Goal: Task Accomplishment & Management: Manage account settings

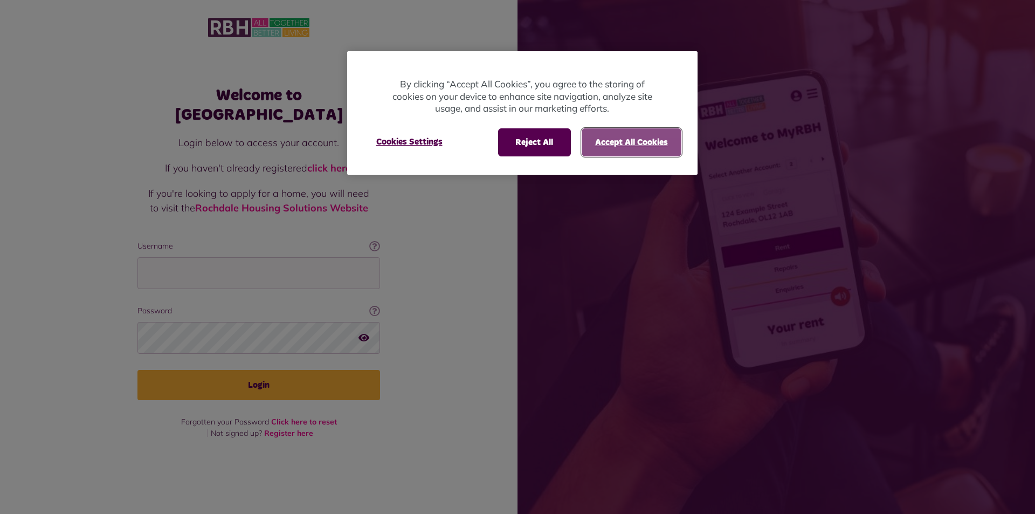
click at [606, 139] on button "Accept All Cookies" at bounding box center [632, 142] width 100 height 28
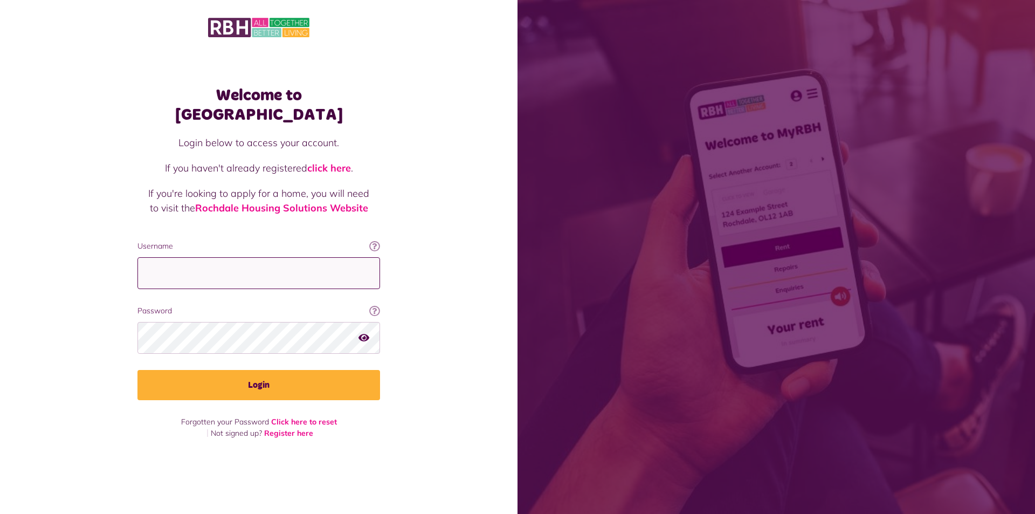
click at [181, 259] on input "Username" at bounding box center [259, 273] width 243 height 32
type input "**********"
click at [138, 370] on button "Login" at bounding box center [259, 385] width 243 height 30
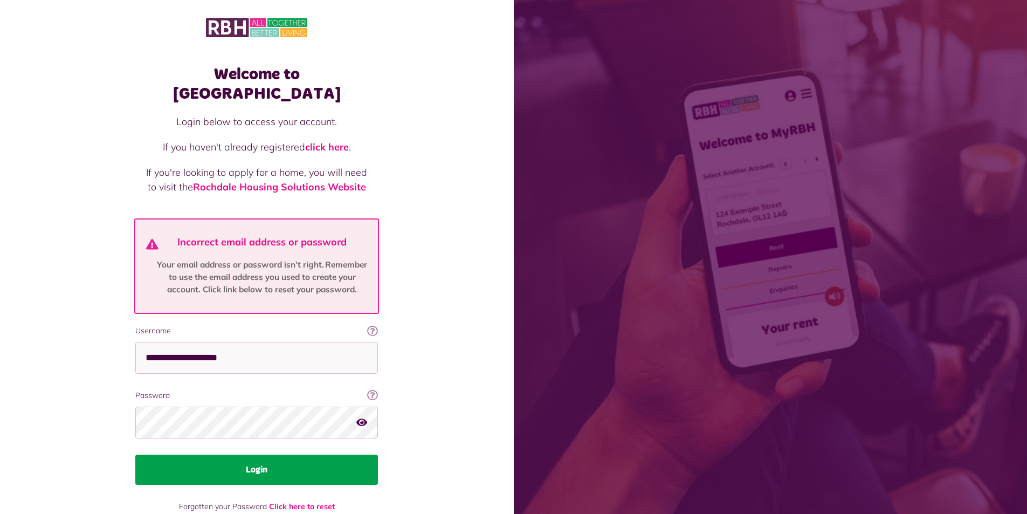
click at [219, 457] on button "Login" at bounding box center [256, 470] width 243 height 30
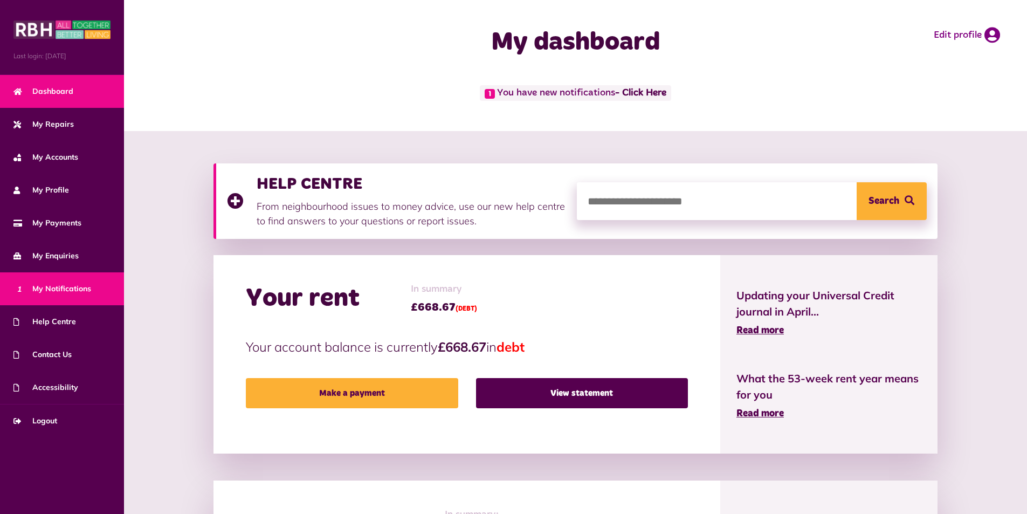
click at [74, 290] on span "1 My Notifications" at bounding box center [52, 288] width 78 height 11
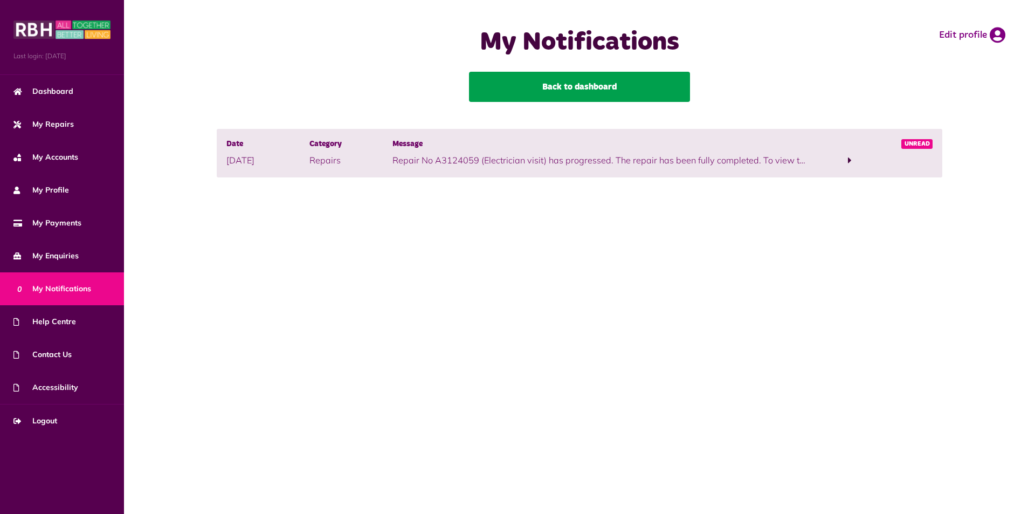
click at [585, 92] on link "Back to dashboard" at bounding box center [579, 87] width 221 height 30
click at [586, 83] on link "Back to dashboard" at bounding box center [579, 87] width 221 height 30
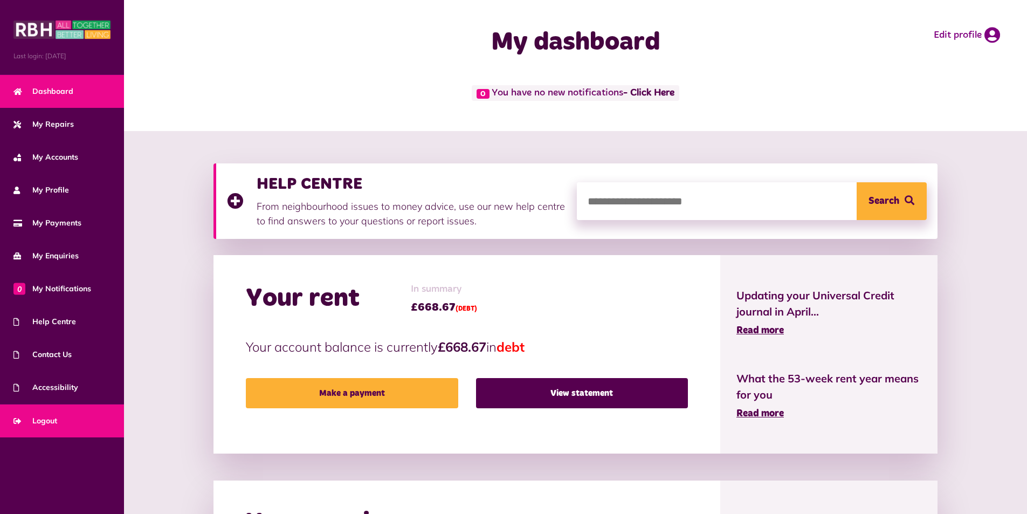
click at [43, 423] on span "Logout" at bounding box center [35, 420] width 44 height 11
